Goal: Leave review/rating

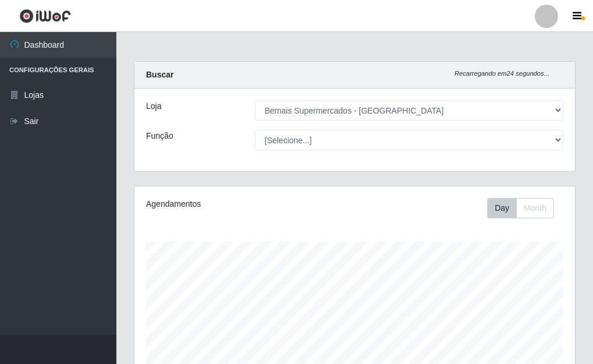
select select "249"
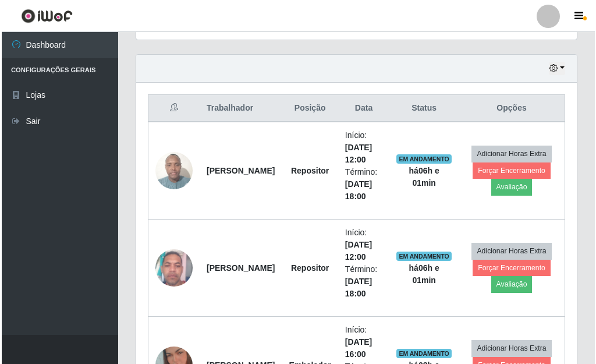
scroll to position [397, 0]
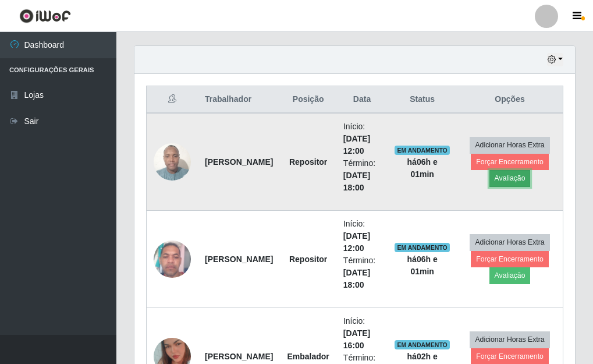
click at [499, 182] on button "Avaliação" at bounding box center [510, 178] width 41 height 16
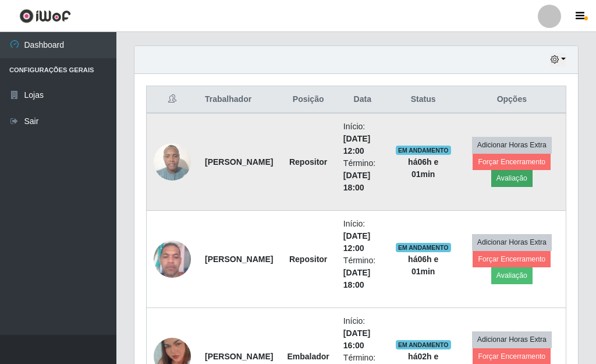
scroll to position [242, 434]
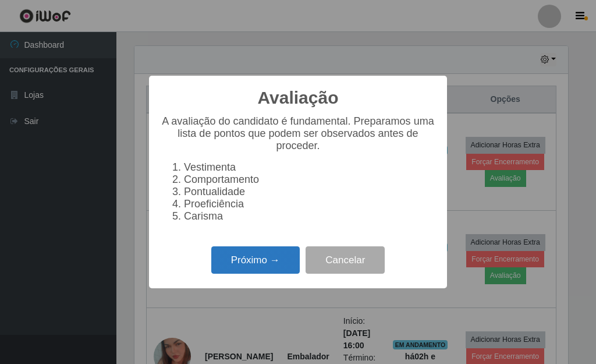
click at [282, 267] on button "Próximo →" at bounding box center [255, 259] width 88 height 27
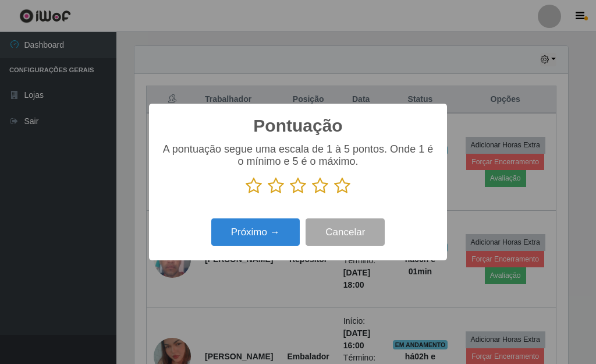
click at [343, 185] on icon at bounding box center [342, 185] width 16 height 17
click at [334, 194] on input "radio" at bounding box center [334, 194] width 0 height 0
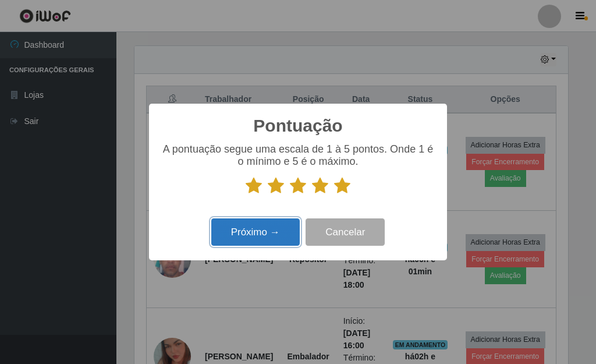
click at [284, 243] on button "Próximo →" at bounding box center [255, 231] width 88 height 27
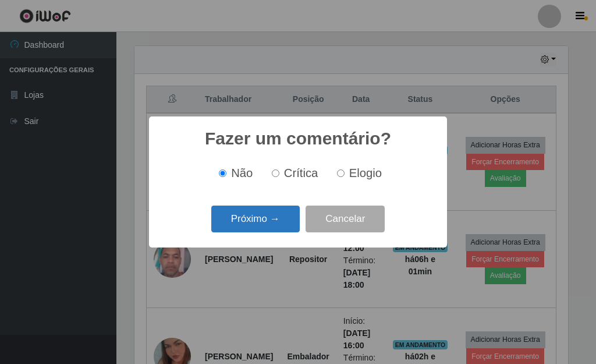
click at [283, 228] on button "Próximo →" at bounding box center [255, 218] width 88 height 27
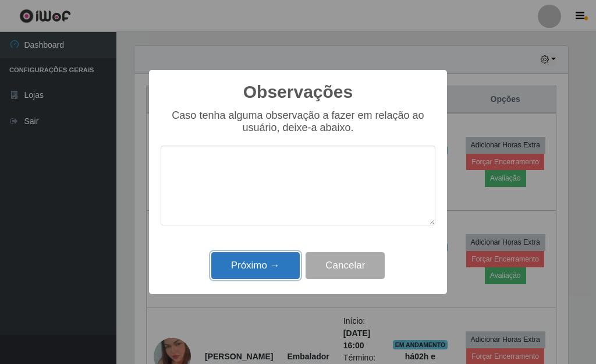
click at [281, 269] on button "Próximo →" at bounding box center [255, 265] width 88 height 27
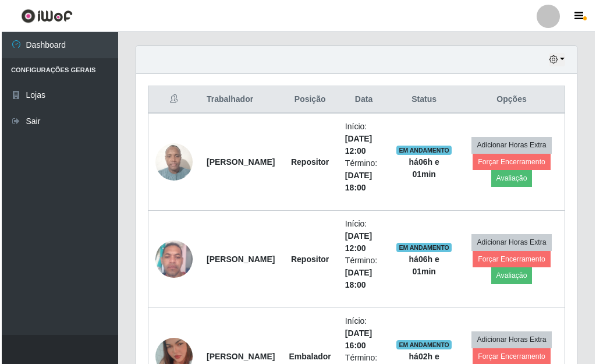
scroll to position [242, 441]
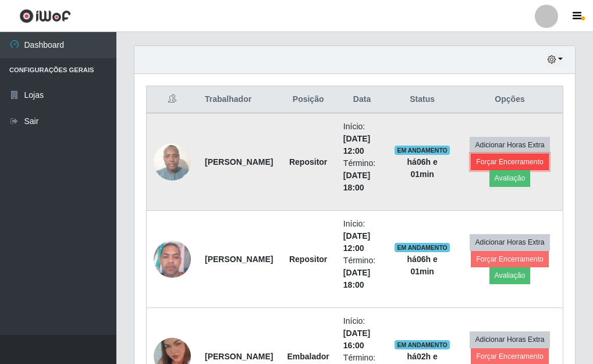
click at [516, 157] on button "Forçar Encerramento" at bounding box center [510, 162] width 78 height 16
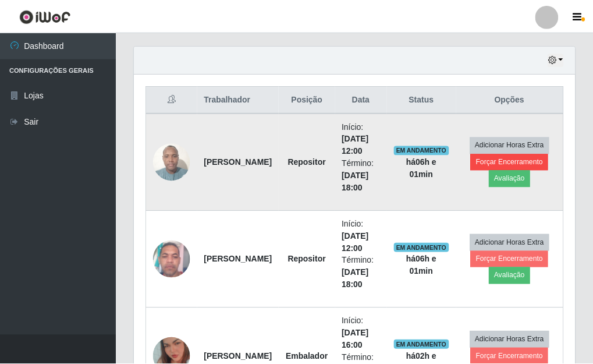
scroll to position [242, 434]
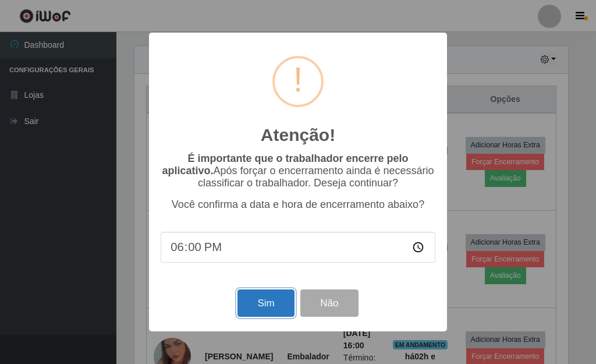
click at [246, 303] on button "Sim" at bounding box center [265, 302] width 56 height 27
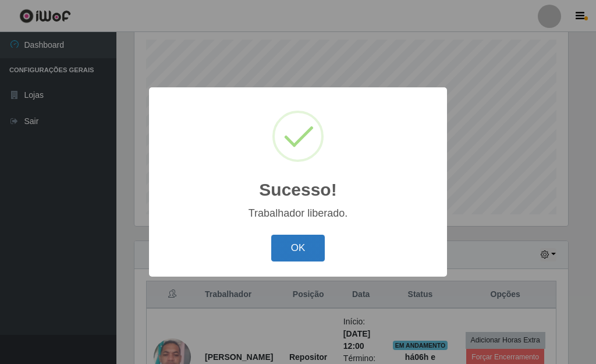
click at [305, 250] on button "OK" at bounding box center [298, 248] width 54 height 27
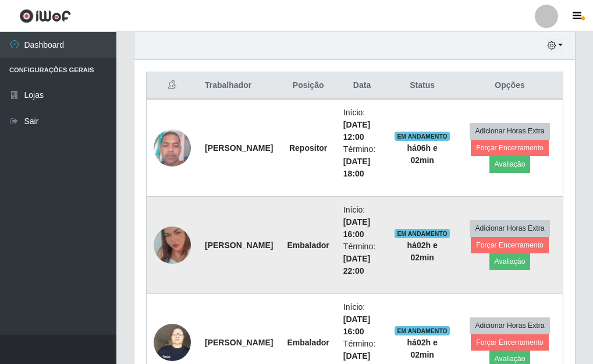
scroll to position [435, 0]
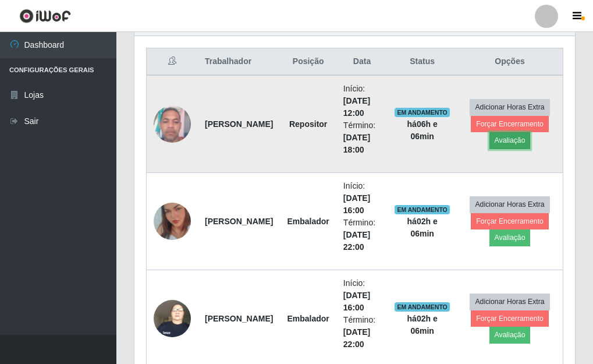
click at [502, 147] on button "Avaliação" at bounding box center [510, 140] width 41 height 16
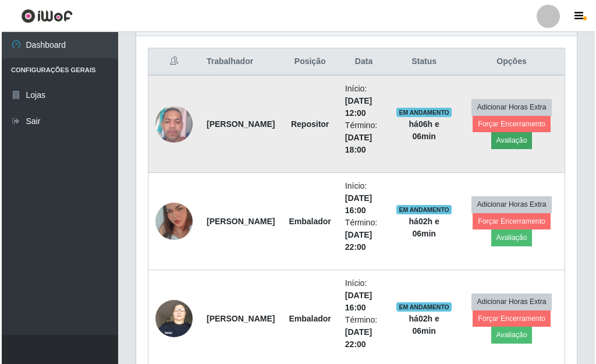
scroll to position [242, 434]
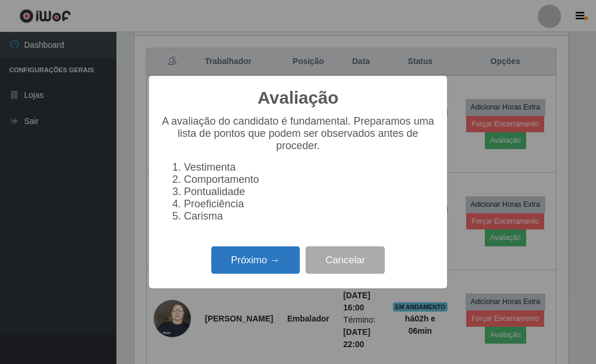
click at [253, 263] on button "Próximo →" at bounding box center [255, 259] width 88 height 27
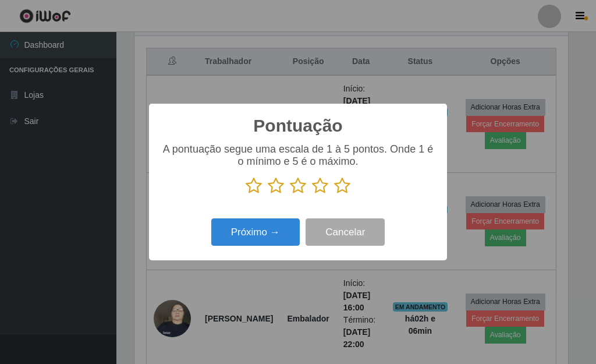
scroll to position [581826, 581634]
click at [342, 185] on icon at bounding box center [342, 185] width 16 height 17
click at [334, 194] on input "radio" at bounding box center [334, 194] width 0 height 0
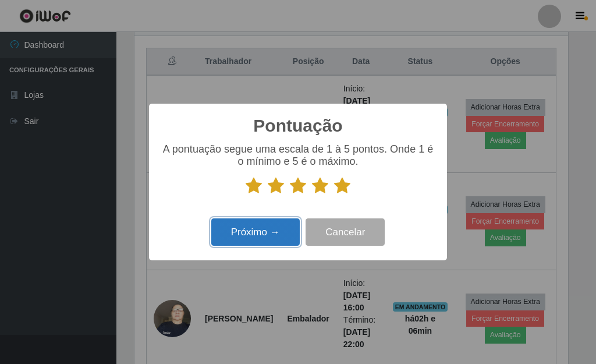
click at [289, 235] on button "Próximo →" at bounding box center [255, 231] width 88 height 27
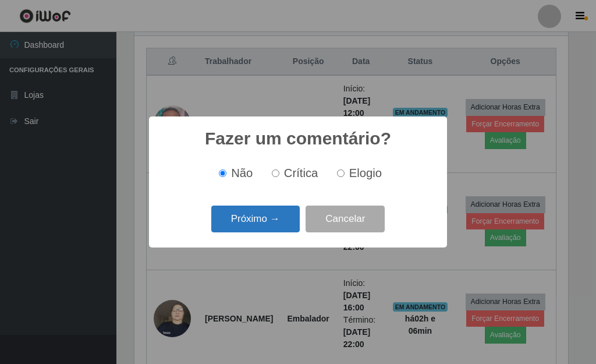
click at [291, 227] on button "Próximo →" at bounding box center [255, 218] width 88 height 27
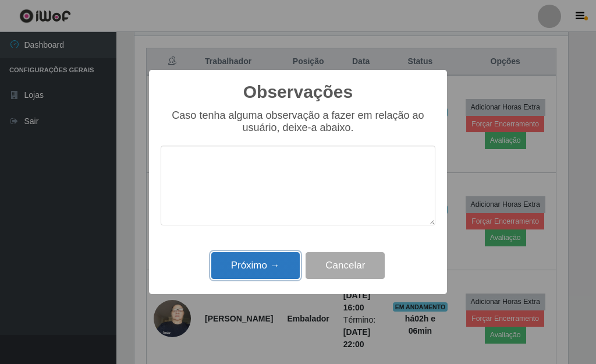
click at [283, 263] on button "Próximo →" at bounding box center [255, 265] width 88 height 27
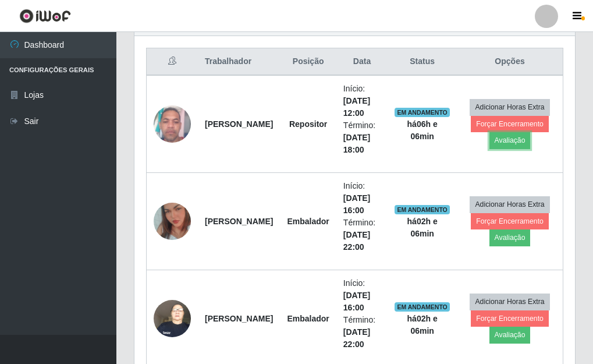
scroll to position [242, 441]
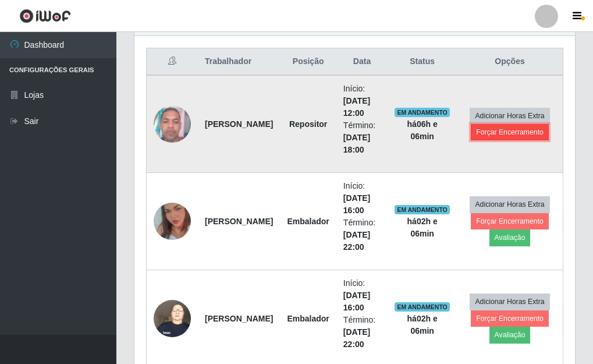
click at [508, 134] on button "Forçar Encerramento" at bounding box center [510, 132] width 78 height 16
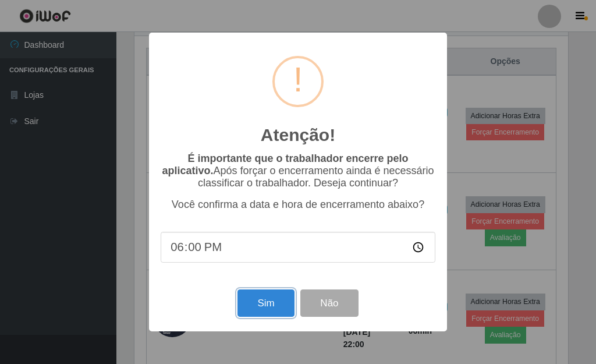
drag, startPoint x: 277, startPoint y: 310, endPoint x: 278, endPoint y: 317, distance: 7.0
click at [279, 315] on button "Sim" at bounding box center [265, 302] width 56 height 27
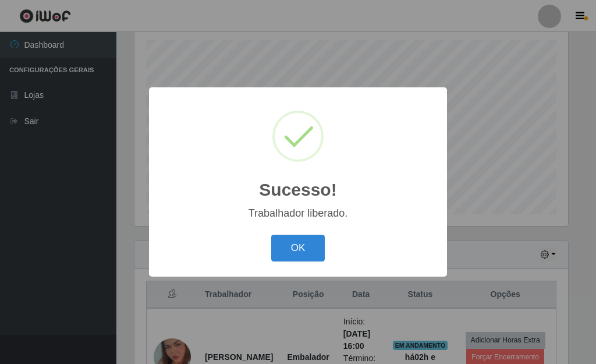
click at [271, 235] on button "OK" at bounding box center [298, 248] width 54 height 27
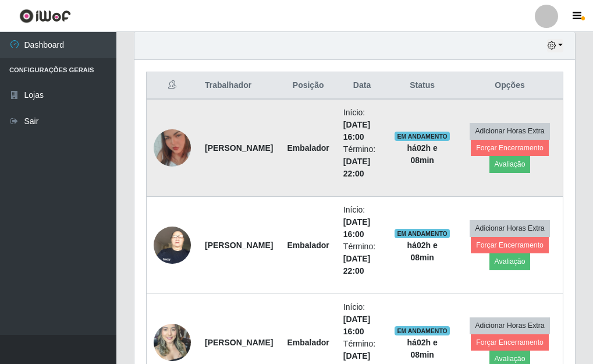
scroll to position [435, 0]
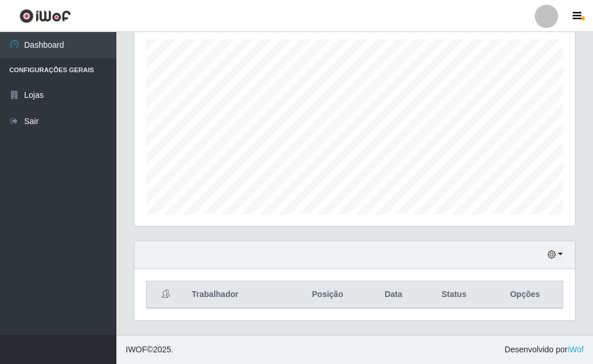
scroll to position [202, 0]
